Goal: Task Accomplishment & Management: Manage account settings

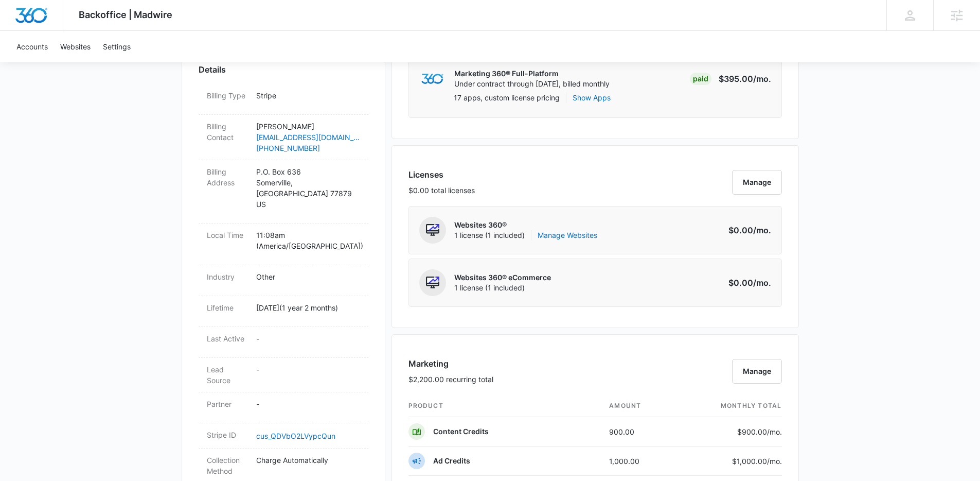
scroll to position [470, 0]
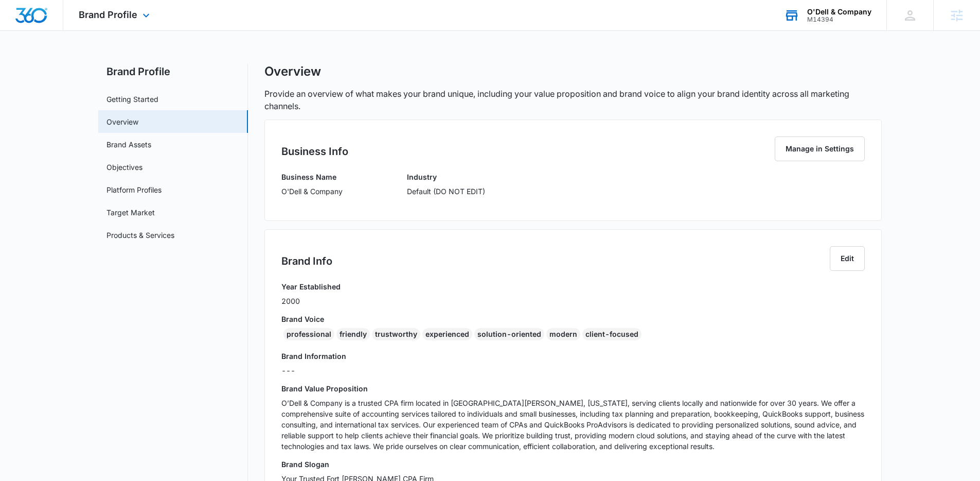
click at [859, 16] on div "M14394" at bounding box center [839, 19] width 64 height 7
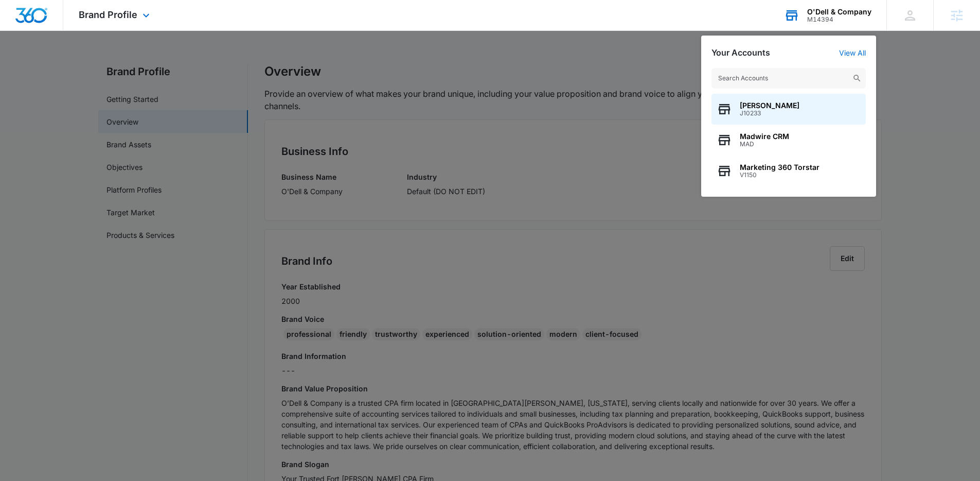
click at [780, 82] on input "text" at bounding box center [789, 78] width 154 height 21
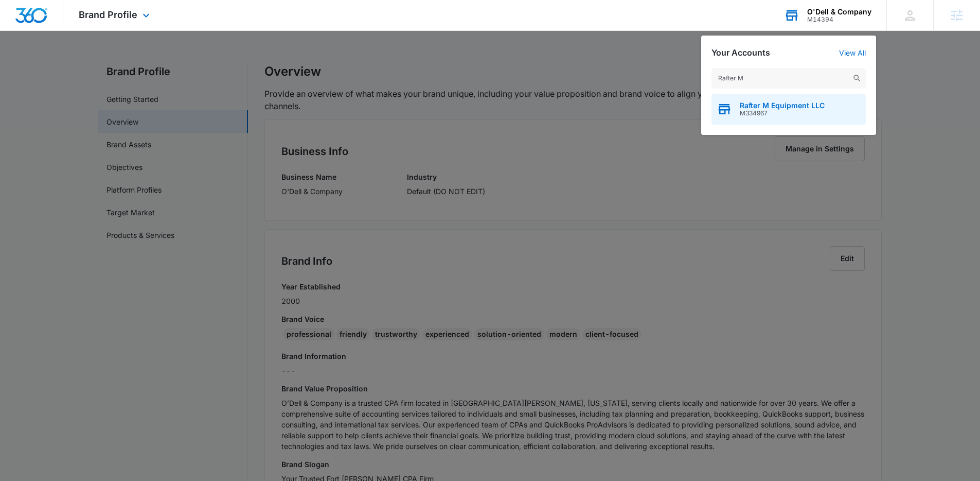
type input "Rafter M"
click at [765, 124] on div "Rafter M Equipment LLC M334967" at bounding box center [789, 109] width 154 height 31
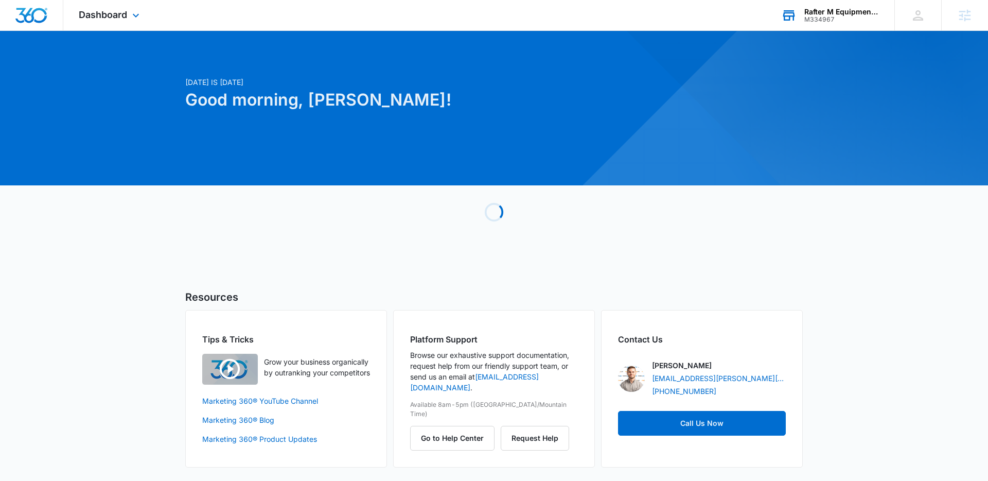
click at [201, 118] on div "Today is Wednesday, August 13th Good morning, Niall!" at bounding box center [388, 106] width 407 height 58
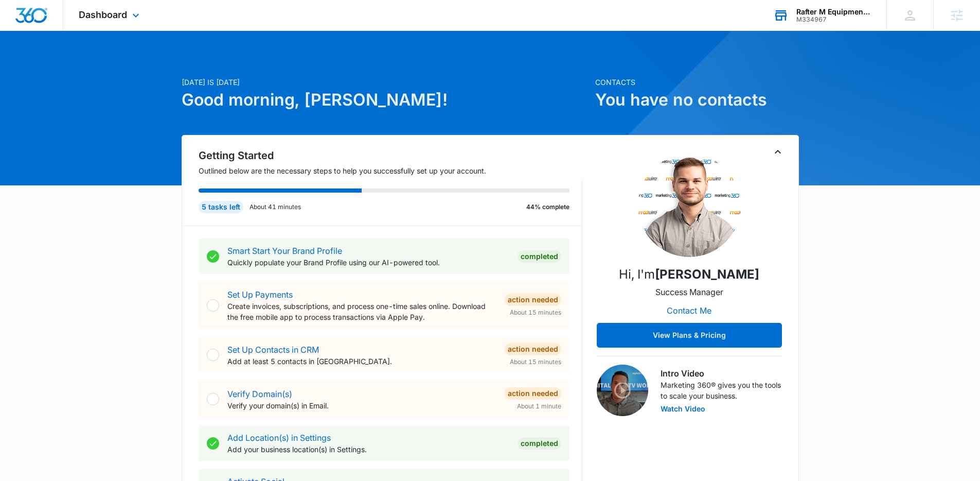
click at [117, 21] on div "Dashboard Apps Reputation Websites Forms CRM Email Social Payments POS Content …" at bounding box center [110, 15] width 94 height 30
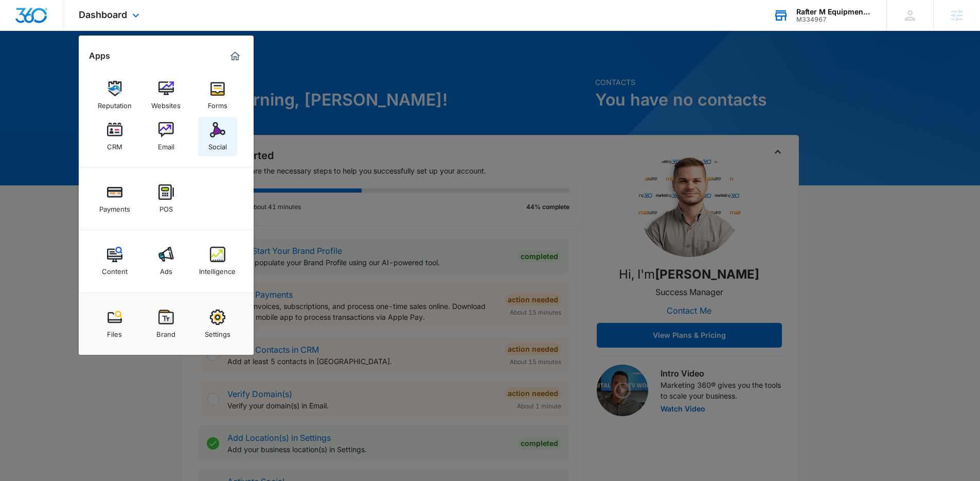
click at [214, 140] on div "Social" at bounding box center [217, 143] width 19 height 13
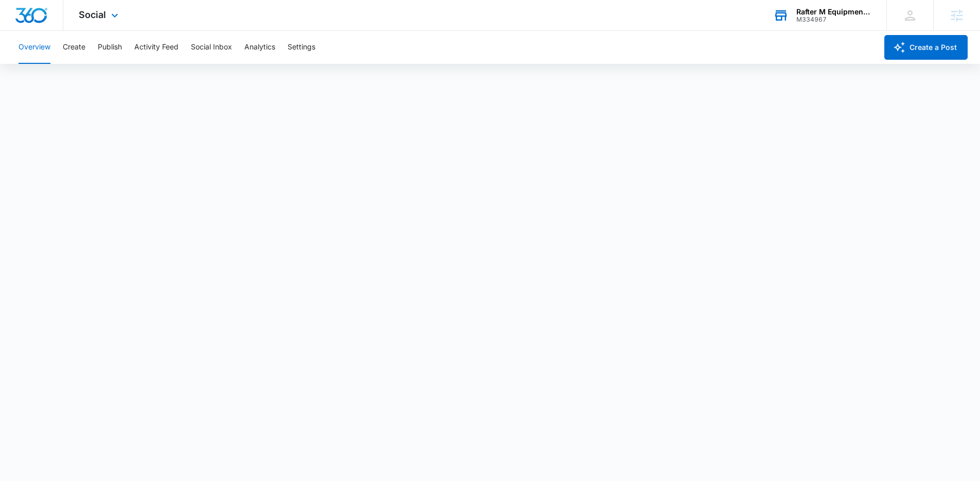
click at [201, 16] on div "Social Apps Reputation Websites Forms CRM Email Social Payments POS Content Ads…" at bounding box center [490, 15] width 980 height 31
click at [116, 12] on icon at bounding box center [115, 18] width 12 height 12
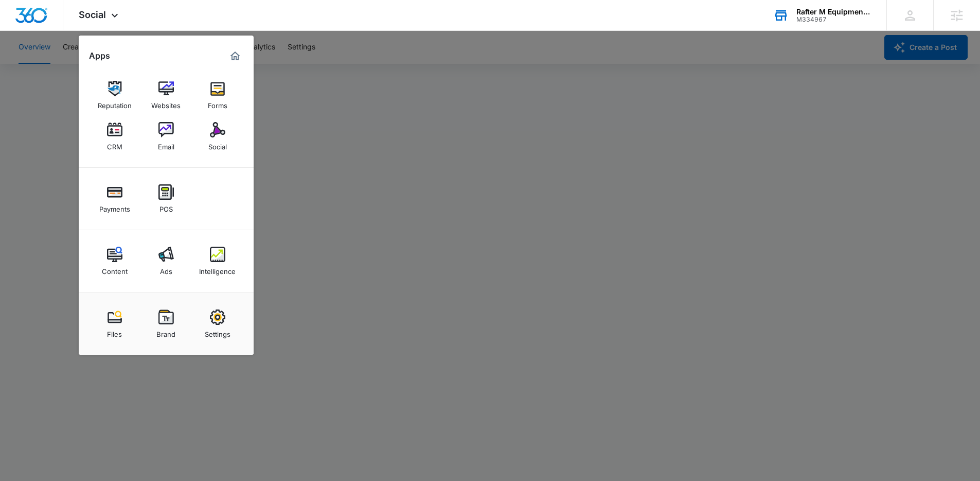
click at [328, 117] on div at bounding box center [490, 240] width 980 height 481
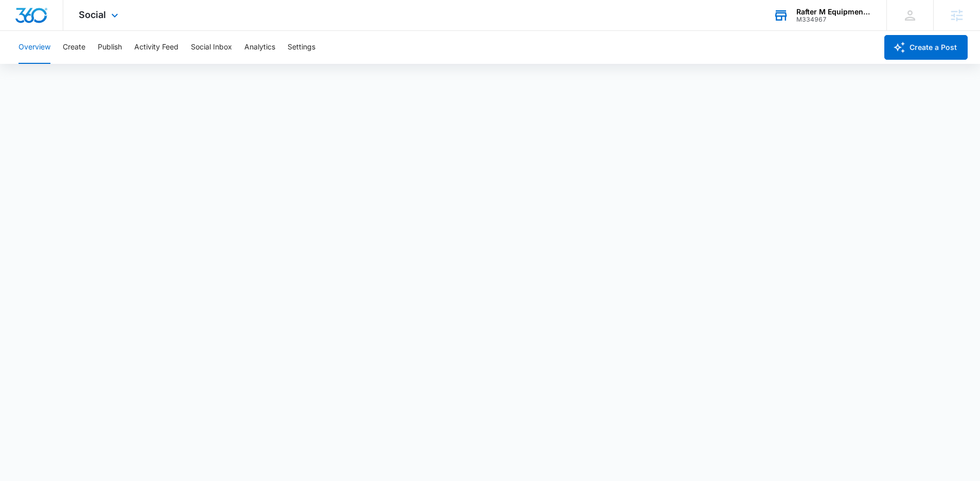
click at [484, 23] on div "Social Apps Reputation Websites Forms CRM Email Social Payments POS Content Ads…" at bounding box center [490, 15] width 980 height 31
click at [293, 9] on div "Social Apps Reputation Websites Forms CRM Email Social Payments POS Content Ads…" at bounding box center [490, 15] width 980 height 31
click at [451, 46] on div "Overview Create Publish Activity Feed Social Inbox Analytics Settings" at bounding box center [444, 47] width 865 height 33
drag, startPoint x: 451, startPoint y: 46, endPoint x: 545, endPoint y: 21, distance: 98.0
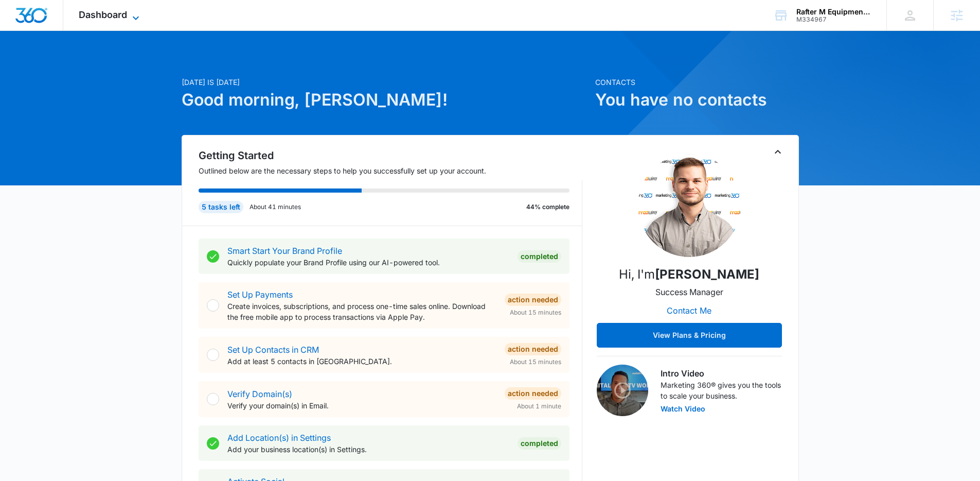
click at [130, 19] on icon at bounding box center [136, 18] width 12 height 12
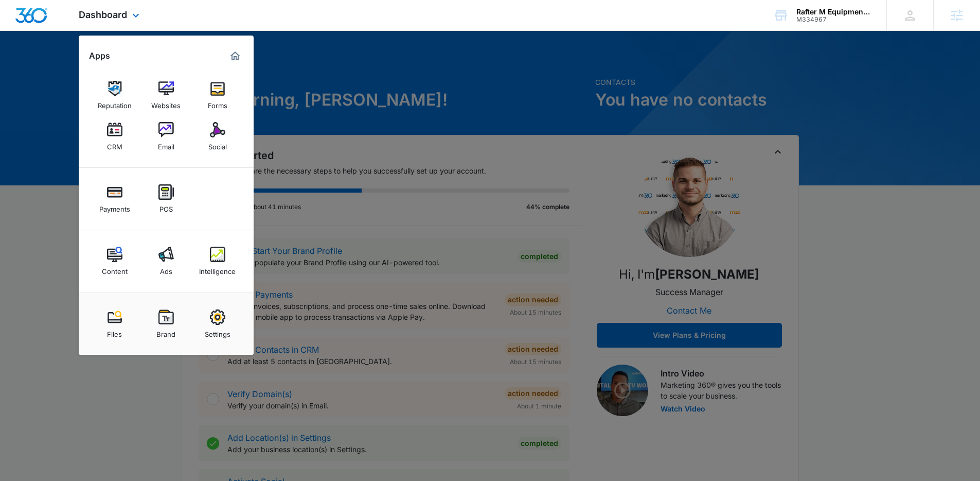
click at [127, 18] on div "Dashboard Apps Reputation Websites Forms CRM Email Social Payments POS Content …" at bounding box center [110, 15] width 94 height 30
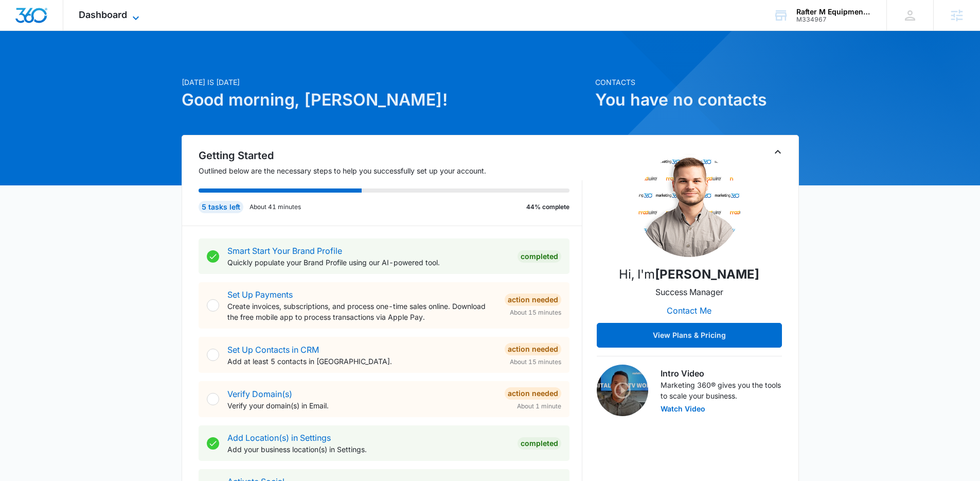
click at [110, 16] on span "Dashboard" at bounding box center [103, 14] width 48 height 11
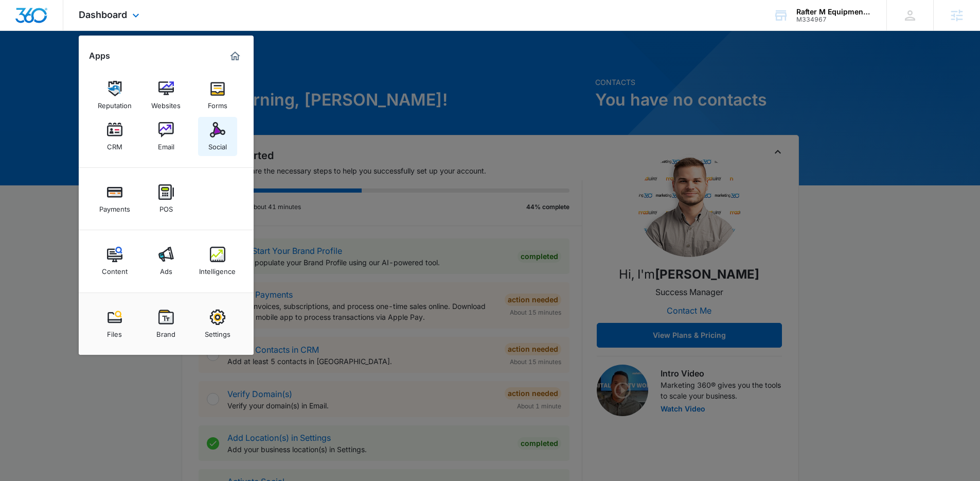
click at [215, 136] on img at bounding box center [217, 129] width 15 height 15
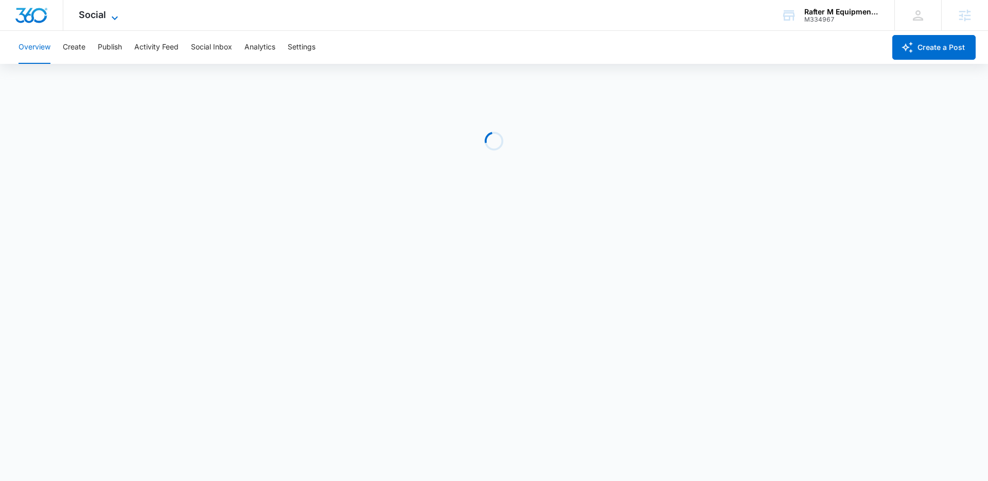
click at [98, 16] on span "Social" at bounding box center [92, 14] width 27 height 11
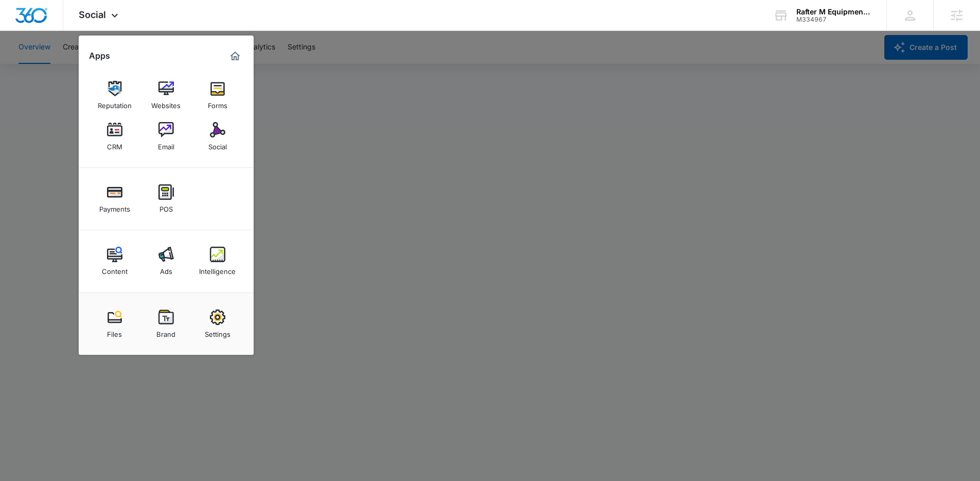
click at [795, 57] on div at bounding box center [490, 240] width 980 height 481
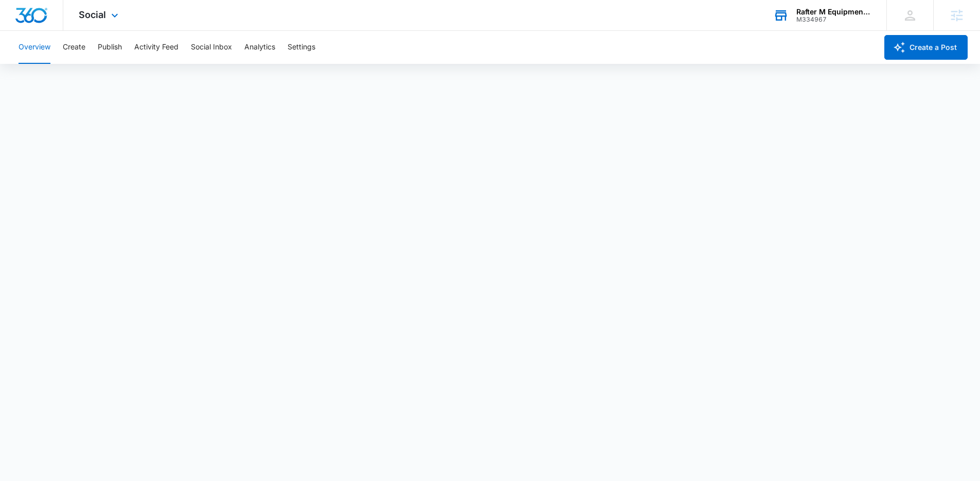
click at [824, 17] on div "M334967" at bounding box center [833, 19] width 75 height 7
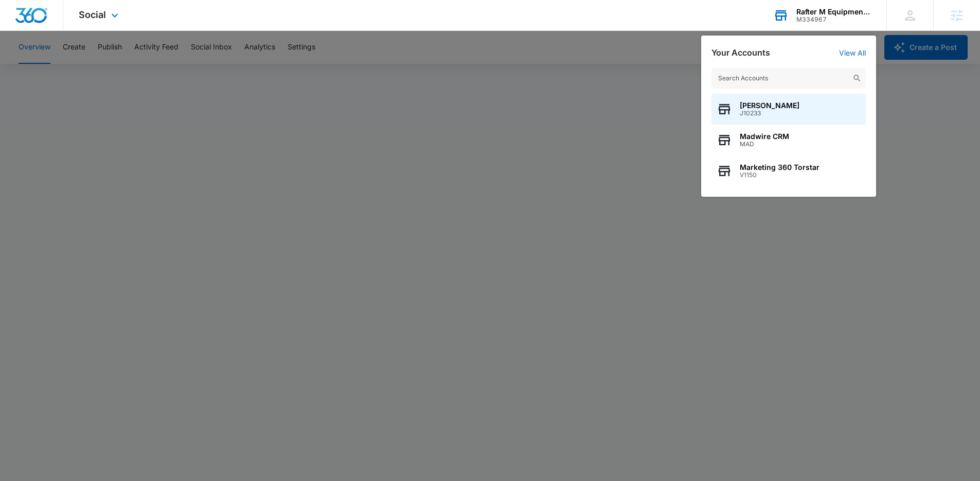
click at [783, 74] on input "text" at bounding box center [789, 78] width 154 height 21
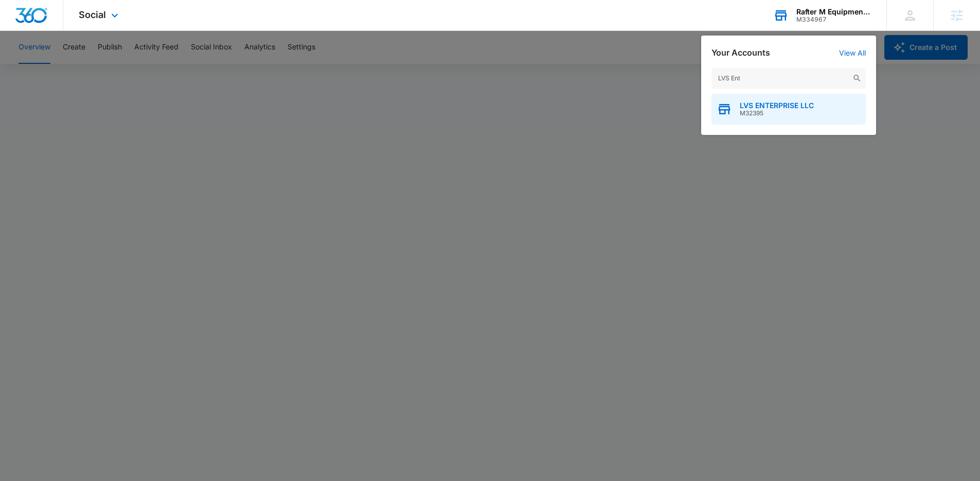
type input "LVS Ent"
click at [794, 106] on span "LVS ENTERPRISE LLC" at bounding box center [777, 105] width 74 height 8
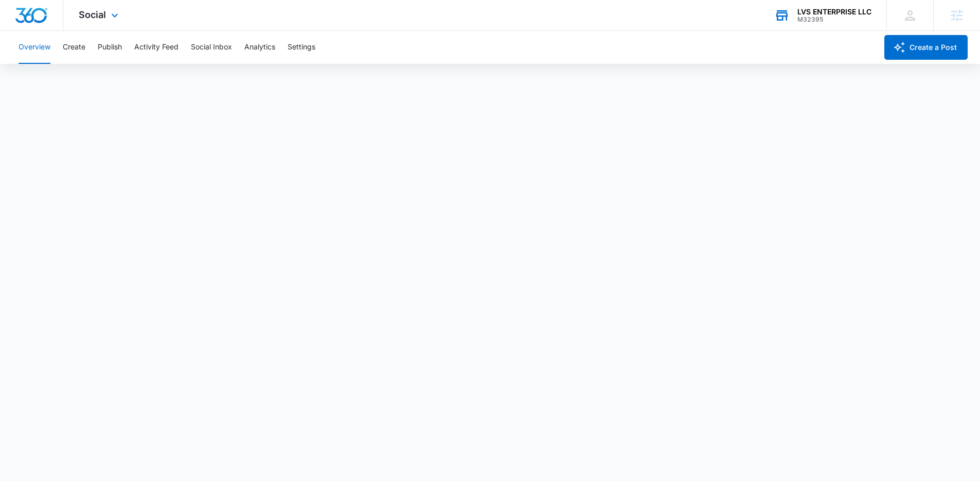
click at [821, 6] on div "LVS ENTERPRISE LLC M32395 Your Accounts View All" at bounding box center [823, 15] width 128 height 30
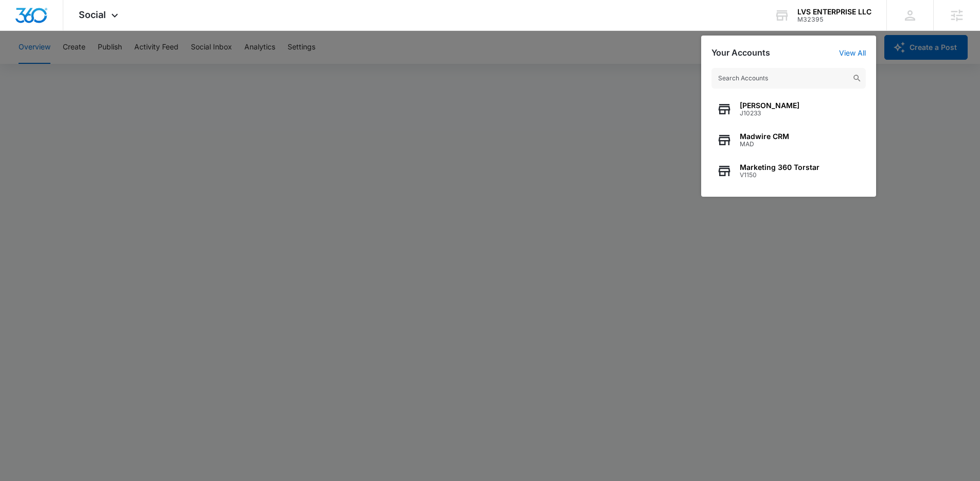
click at [764, 81] on input "text" at bounding box center [789, 78] width 154 height 21
click at [607, 58] on div at bounding box center [490, 240] width 980 height 481
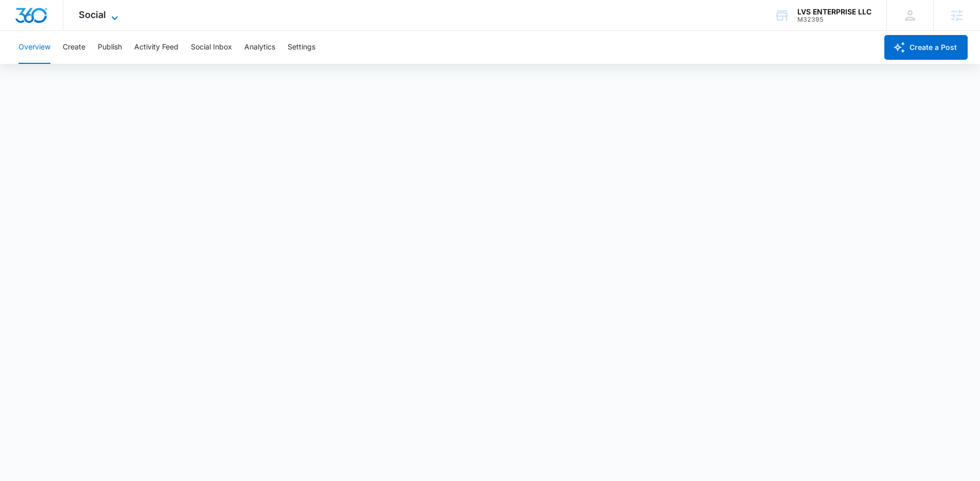
click at [110, 15] on icon at bounding box center [115, 18] width 12 height 12
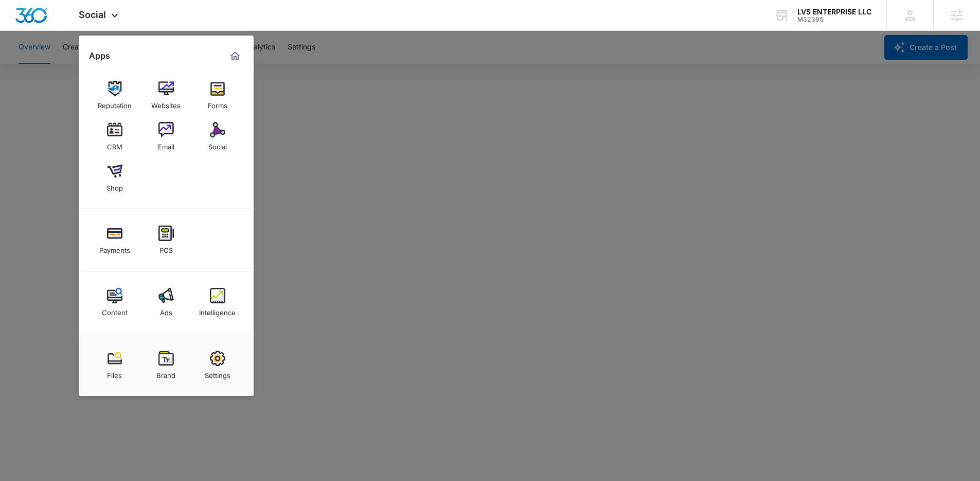
click at [377, 189] on div at bounding box center [490, 240] width 980 height 481
